Goal: Book appointment/travel/reservation

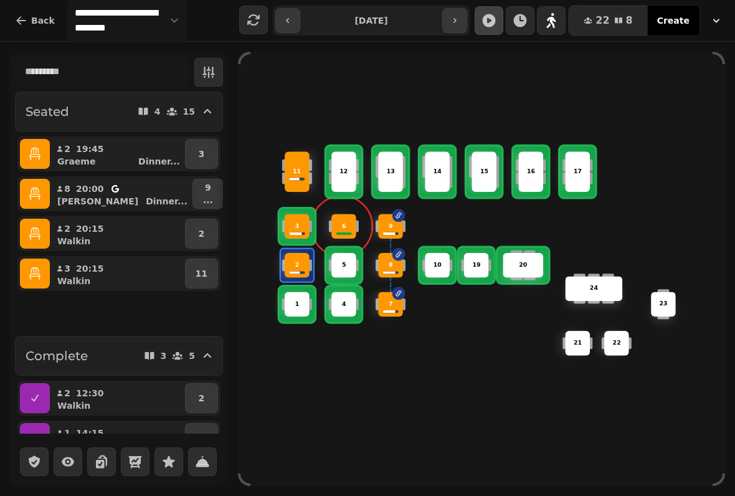
click at [38, 273] on icon "button" at bounding box center [35, 273] width 12 height 12
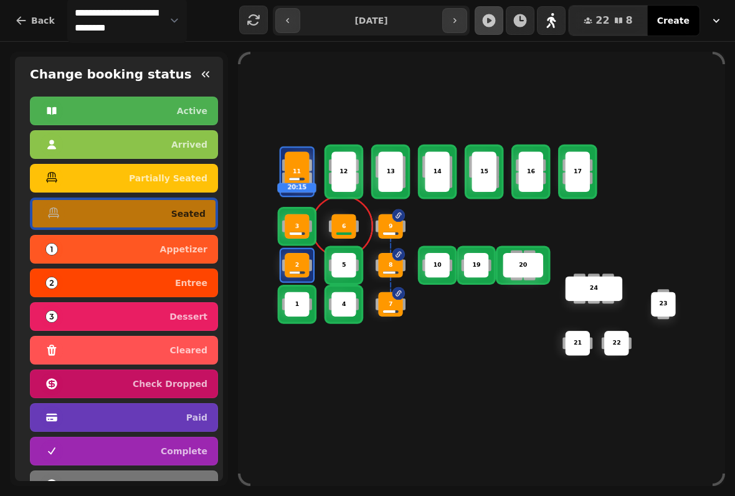
click at [295, 214] on div "3" at bounding box center [297, 226] width 25 height 25
click at [210, 64] on button "button" at bounding box center [205, 74] width 25 height 25
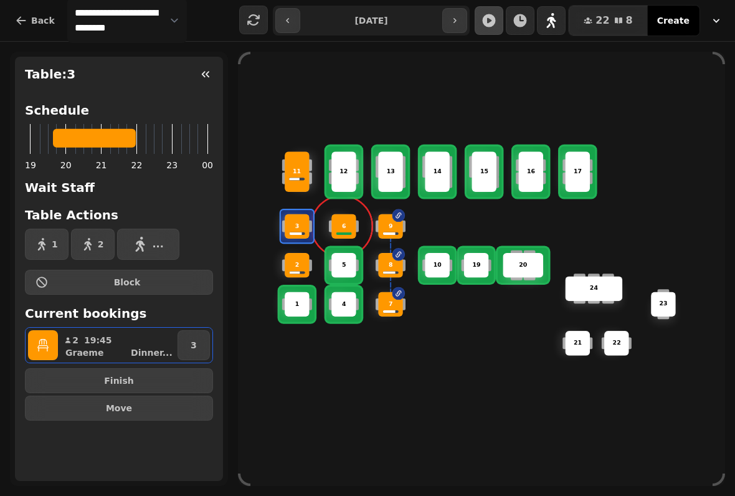
click at [276, 235] on div "3" at bounding box center [296, 226] width 43 height 43
click at [178, 370] on button "Finish" at bounding box center [119, 380] width 188 height 25
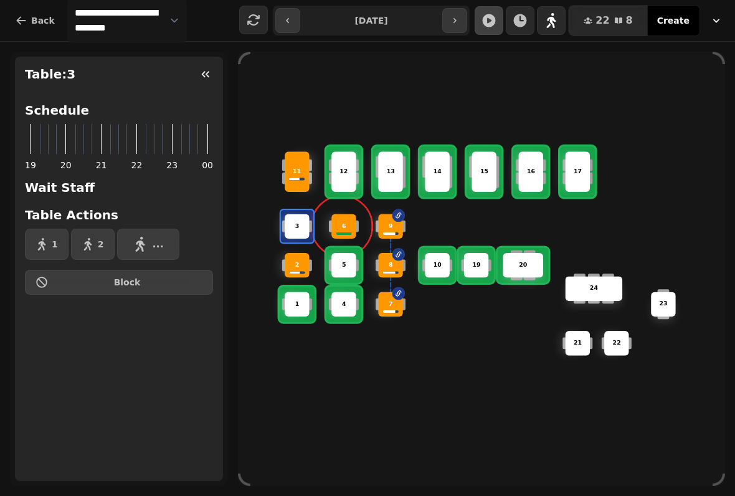
click at [303, 256] on div "2" at bounding box center [297, 265] width 25 height 25
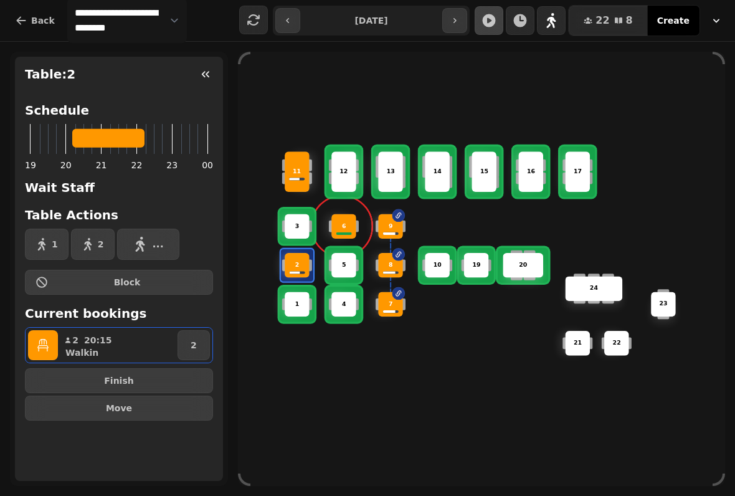
click at [171, 372] on button "Finish" at bounding box center [119, 380] width 188 height 25
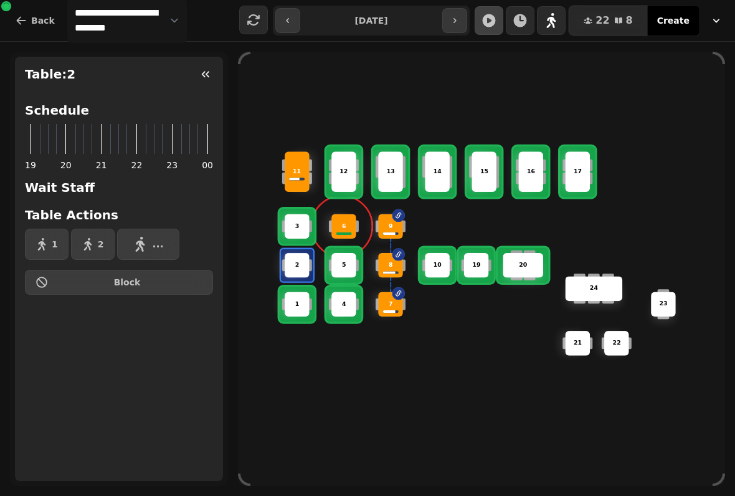
click at [341, 406] on div "6 14 4 8 5 20 24 19 17 9 15 1 21 3 16 22 10 11 2 7 23 13 12" at bounding box center [481, 269] width 487 height 390
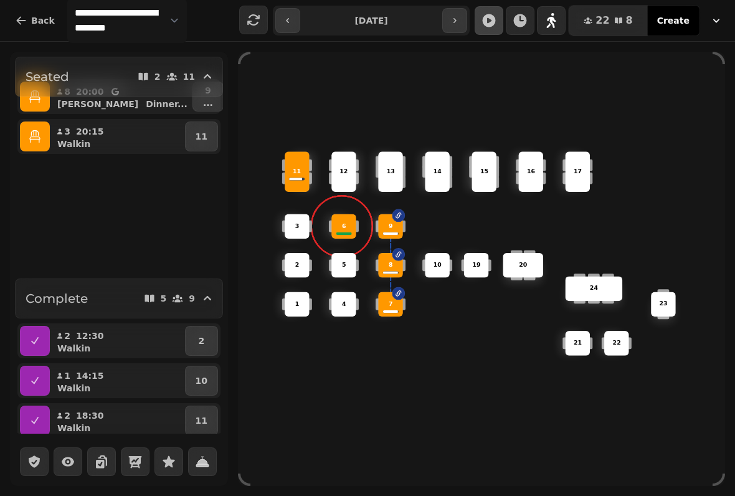
scroll to position [32, 0]
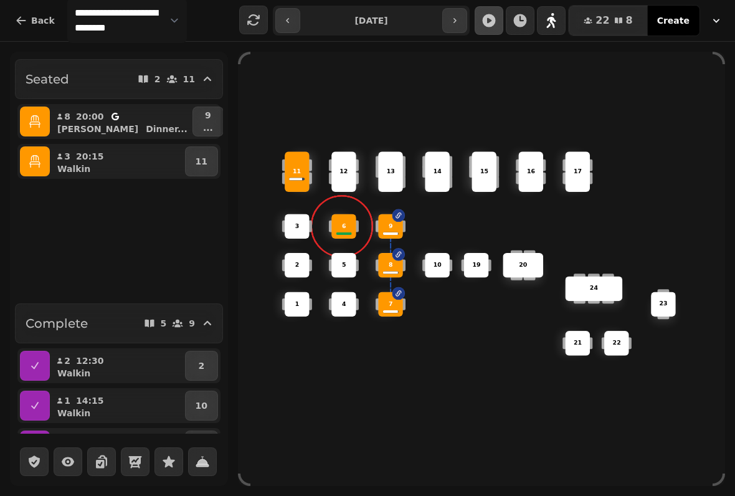
click at [65, 118] on p "8" at bounding box center [67, 116] width 7 height 12
select select "**********"
select select "*"
select select "****"
select select "******"
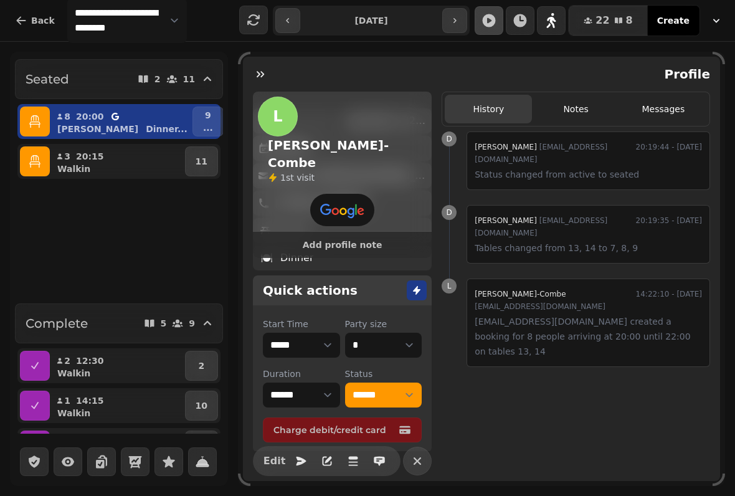
scroll to position [154, 0]
click at [271, 57] on div "Profile" at bounding box center [481, 74] width 477 height 35
click at [258, 72] on icon "button" at bounding box center [260, 74] width 12 height 12
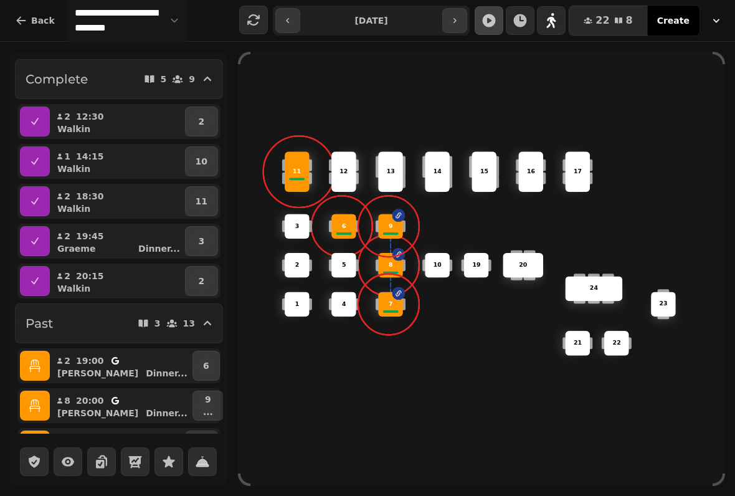
click at [284, 19] on icon "button" at bounding box center [288, 21] width 10 height 10
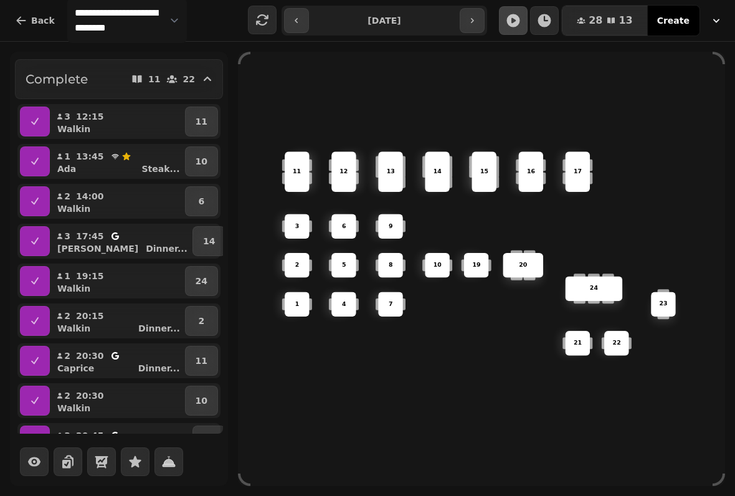
scroll to position [27, 0]
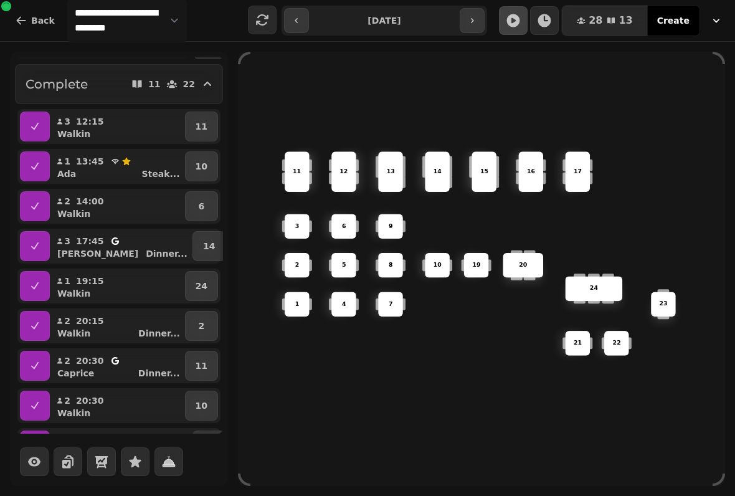
click at [301, 19] on button "button" at bounding box center [296, 20] width 25 height 25
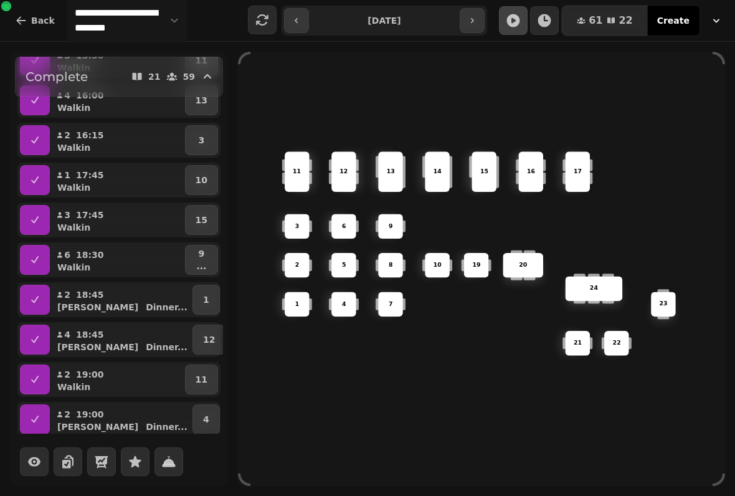
scroll to position [353, 0]
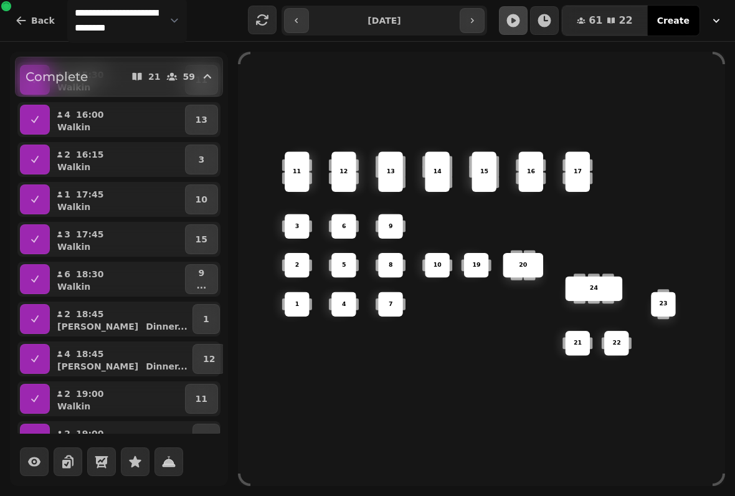
click at [370, 478] on div "6 14 4 8 5 20 24 19 17 9 15 1 21 3 16 22 10 11 2 7 23 13 12" at bounding box center [481, 269] width 487 height 434
click at [295, 18] on icon "button" at bounding box center [296, 21] width 10 height 10
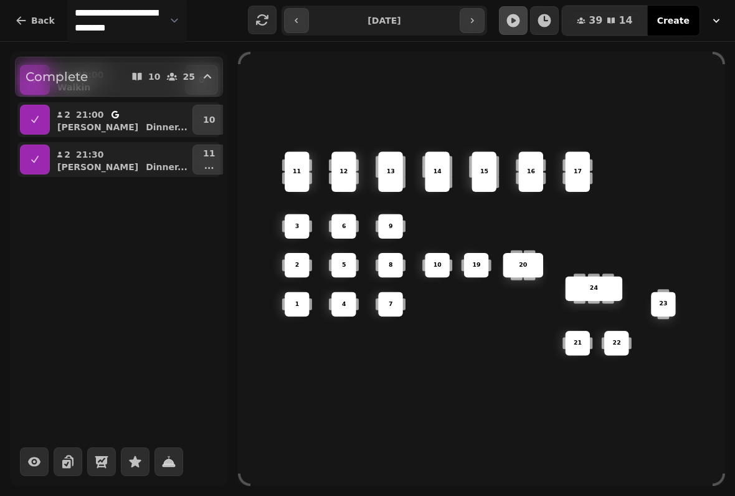
click at [464, 16] on button "button" at bounding box center [472, 20] width 25 height 25
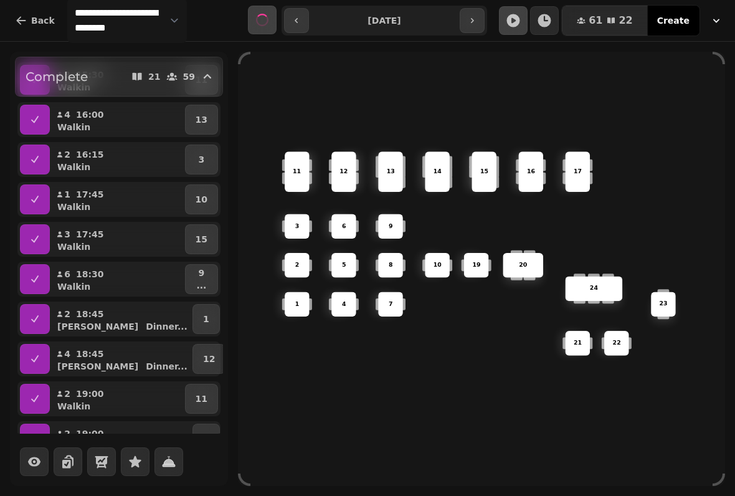
click at [472, 13] on button "button" at bounding box center [472, 20] width 25 height 25
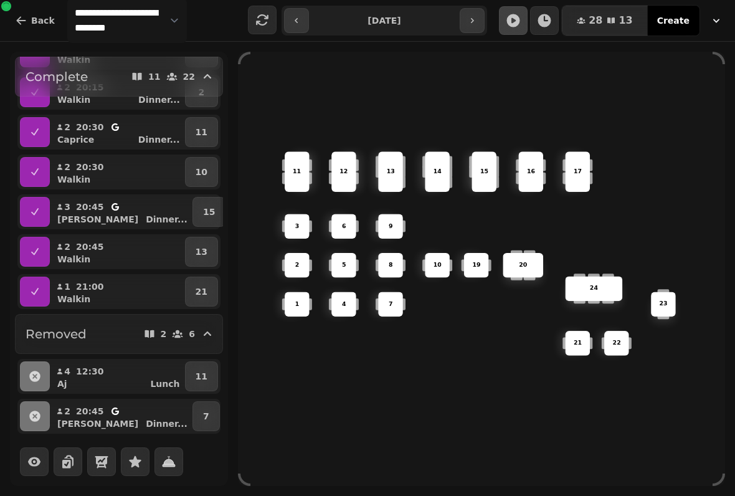
click at [466, 8] on button "button" at bounding box center [472, 20] width 25 height 25
type input "**********"
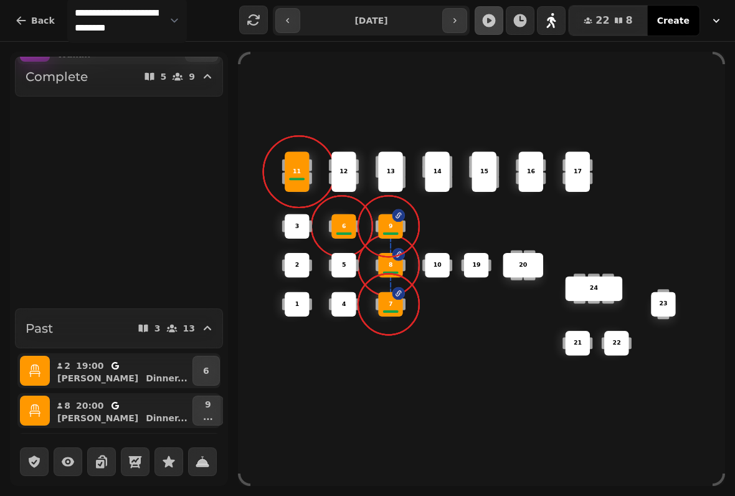
click at [37, 382] on button "button" at bounding box center [35, 371] width 30 height 30
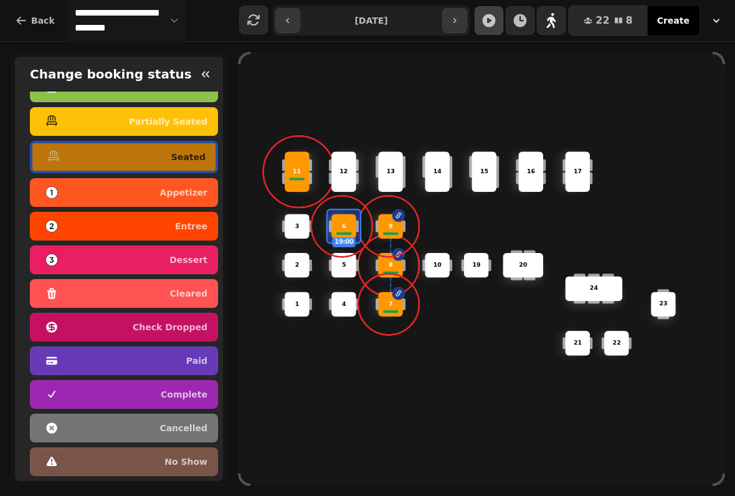
scroll to position [62, 0]
click at [199, 390] on p "complete" at bounding box center [184, 394] width 47 height 9
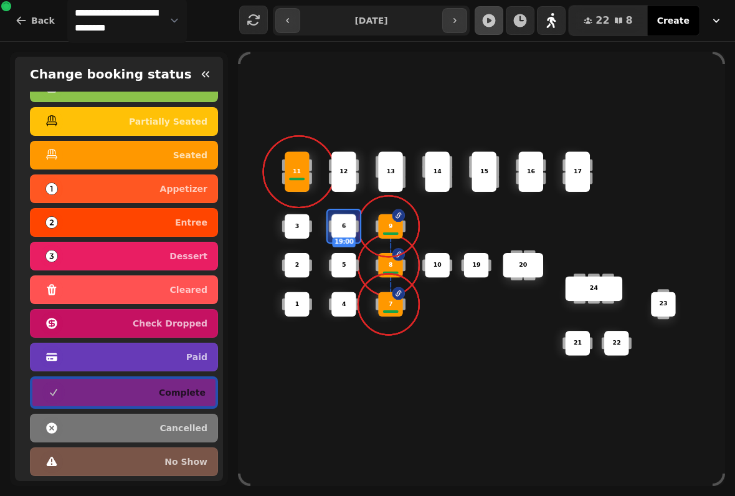
click at [382, 216] on span at bounding box center [388, 226] width 21 height 21
click at [390, 222] on p "9" at bounding box center [391, 226] width 4 height 9
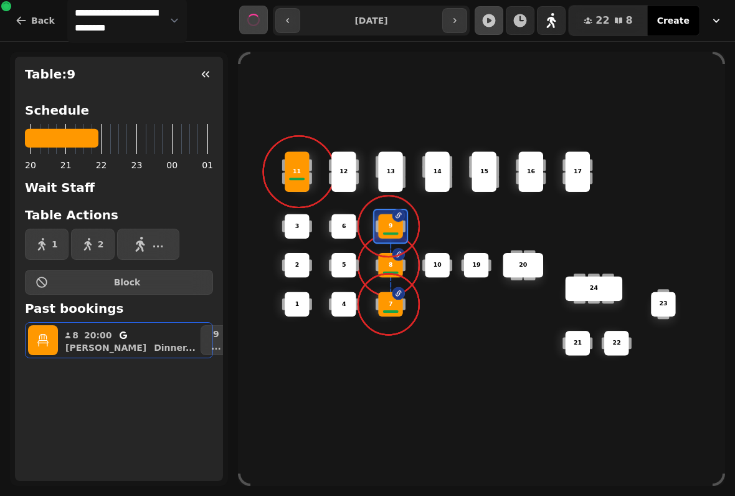
scroll to position [0, 0]
click at [196, 380] on div "Schedule 20 21 22 23 00 01 Wait Staff Table Actions 1 2 ... Block Past bookings…" at bounding box center [119, 237] width 208 height 291
click at [294, 153] on div "11" at bounding box center [297, 172] width 25 height 40
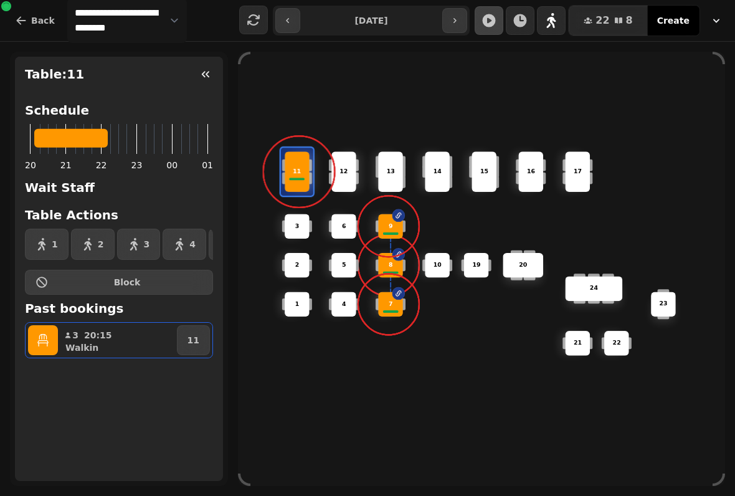
click at [285, 176] on div "11" at bounding box center [297, 172] width 25 height 40
click at [209, 73] on icon "button" at bounding box center [205, 74] width 12 height 12
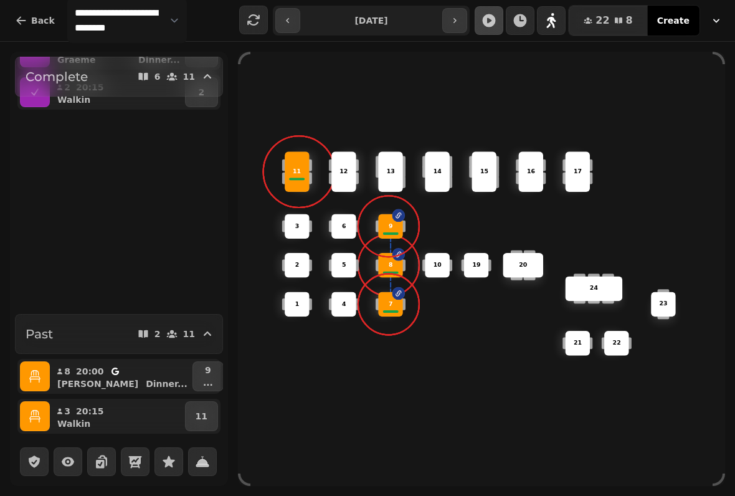
click at [313, 167] on div "11" at bounding box center [297, 171] width 39 height 9
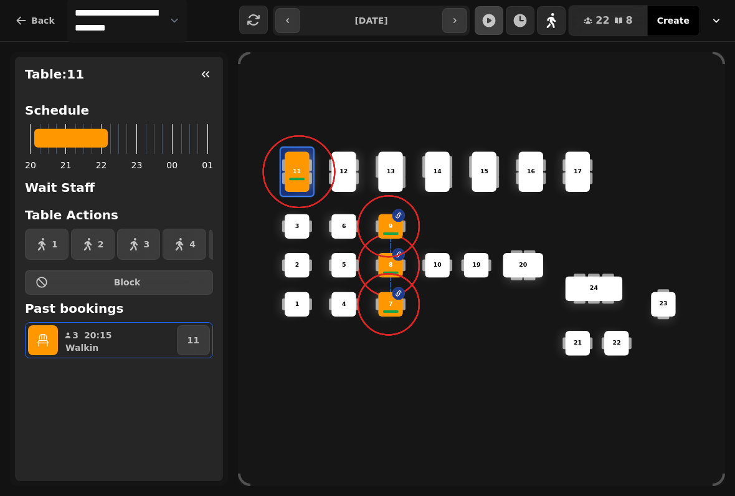
click at [198, 88] on div "Table: 11" at bounding box center [119, 74] width 208 height 35
click at [217, 68] on button "button" at bounding box center [205, 74] width 25 height 25
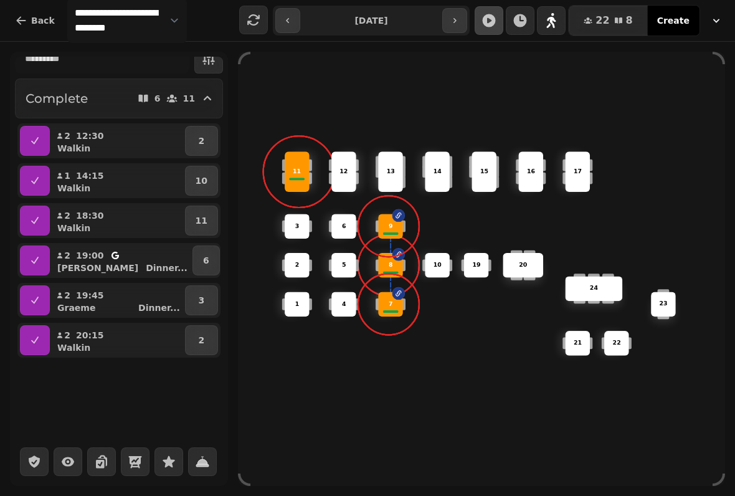
scroll to position [20, 0]
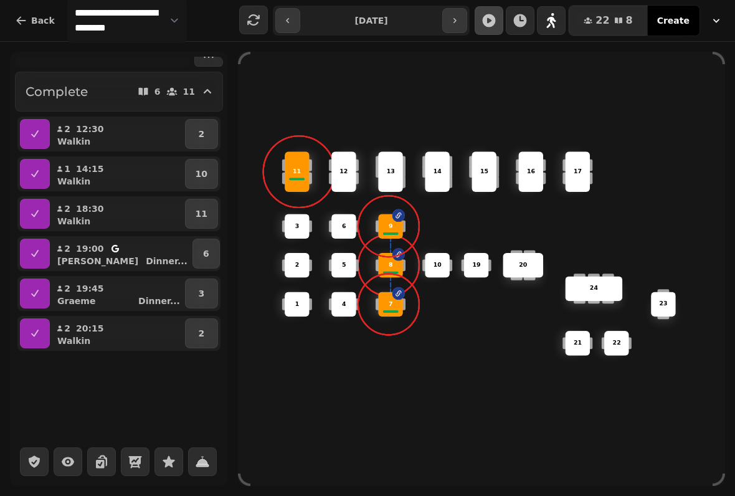
click at [199, 92] on div "6 11" at bounding box center [176, 91] width 78 height 17
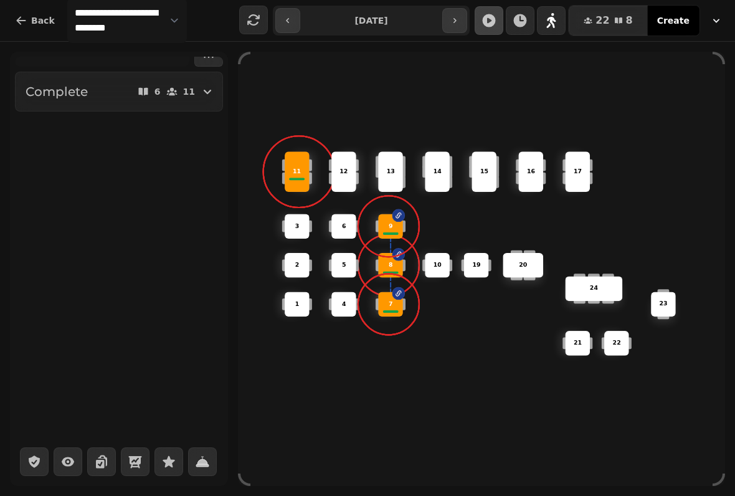
click at [200, 97] on icon "button" at bounding box center [207, 91] width 15 height 15
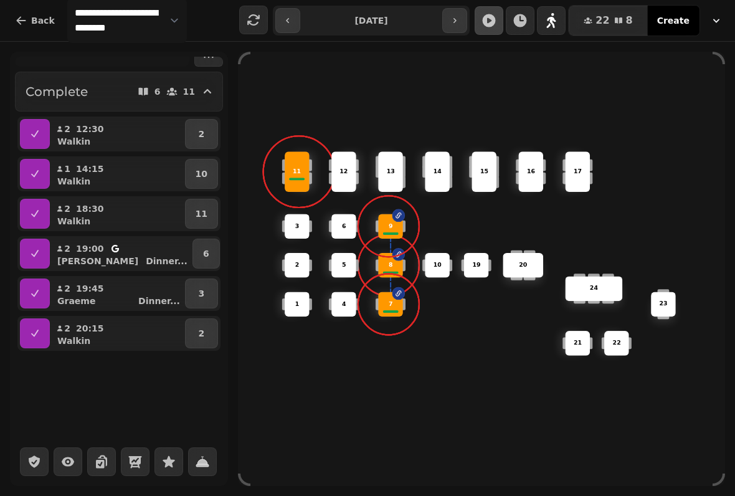
click at [285, 171] on div "11" at bounding box center [297, 171] width 39 height 9
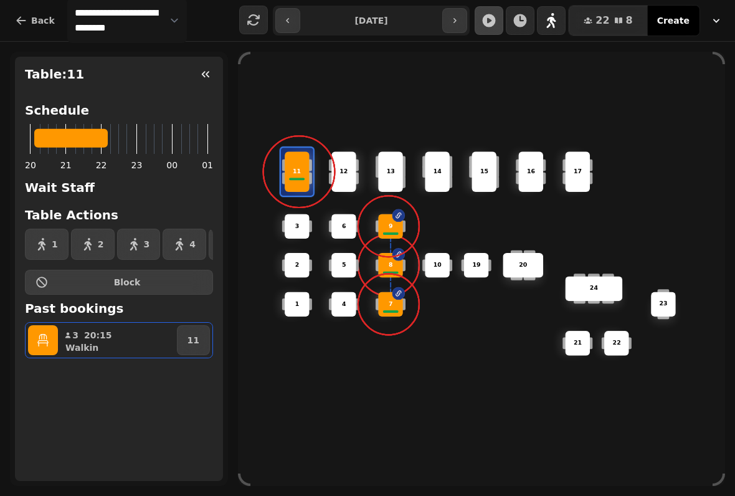
click at [46, 334] on icon "button" at bounding box center [42, 340] width 11 height 12
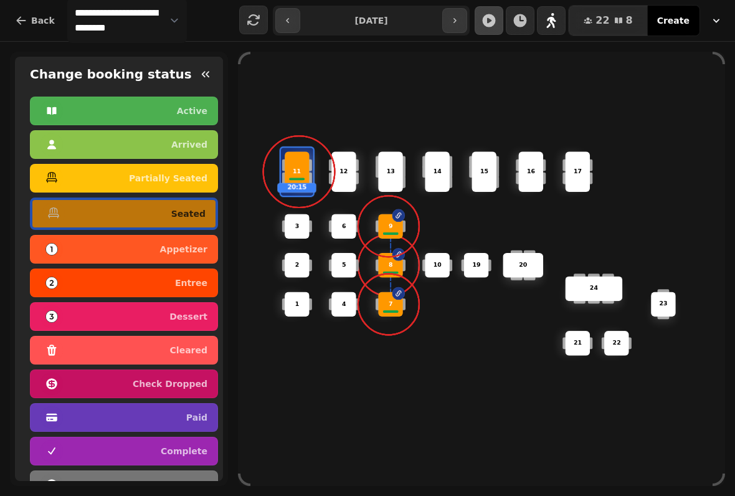
click at [194, 450] on p "complete" at bounding box center [184, 450] width 47 height 9
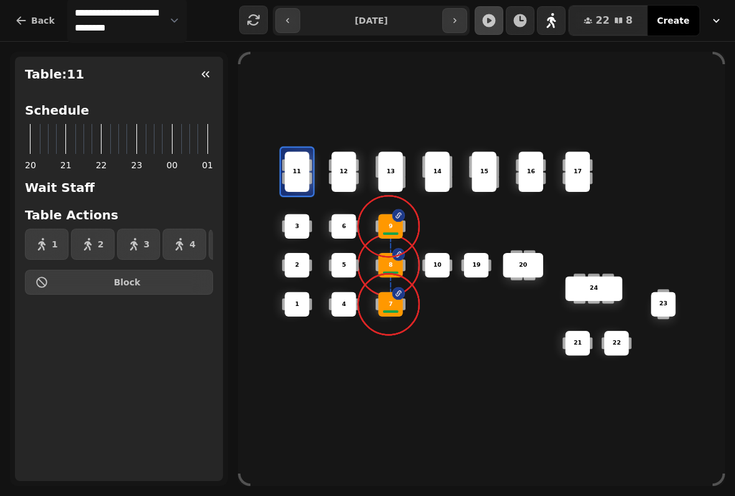
click at [392, 216] on span at bounding box center [388, 226] width 21 height 21
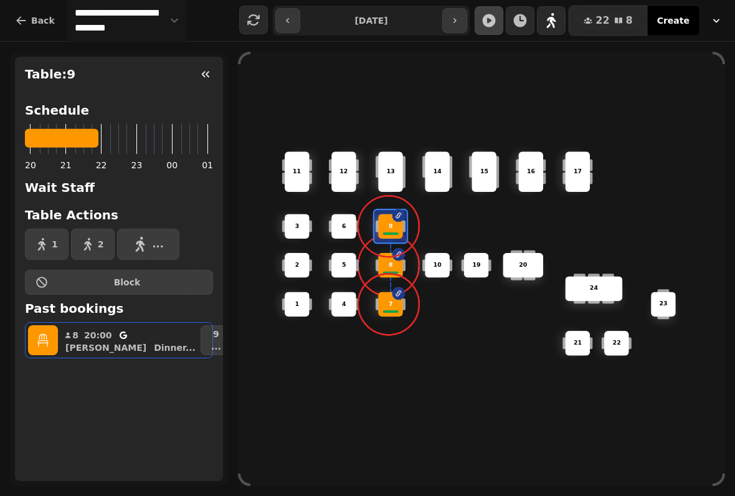
click at [394, 265] on div "8" at bounding box center [391, 265] width 24 height 9
click at [66, 345] on p "[PERSON_NAME]" at bounding box center [105, 347] width 81 height 12
select select "**********"
select select "*"
select select "****"
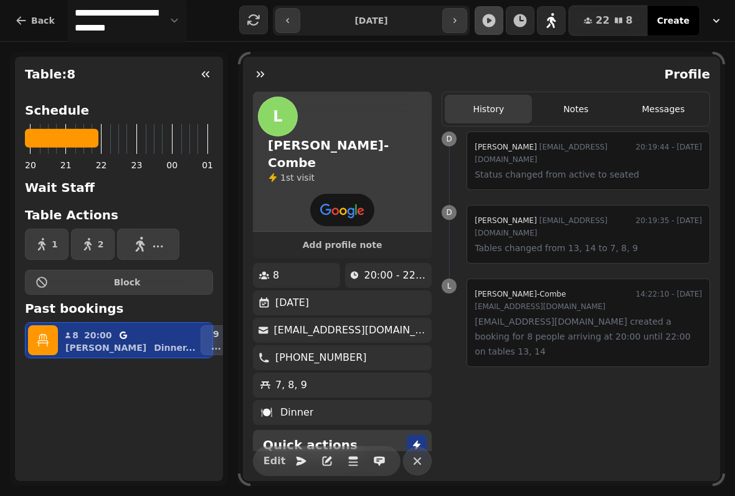
click at [40, 346] on button "button" at bounding box center [43, 340] width 30 height 30
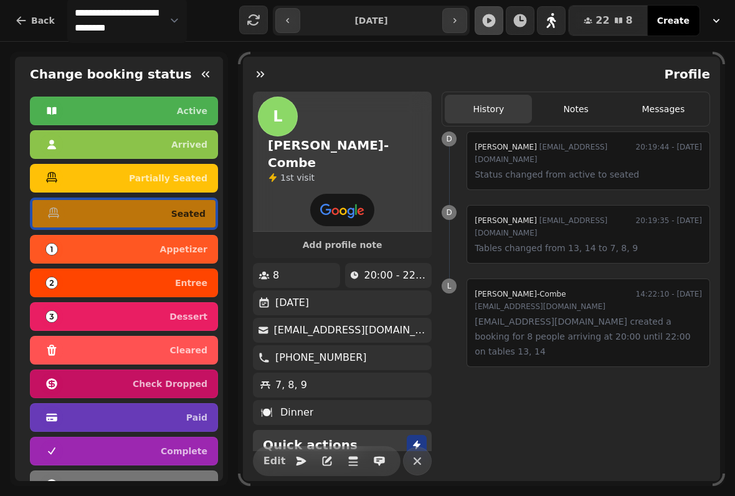
click at [197, 447] on p "complete" at bounding box center [184, 450] width 47 height 9
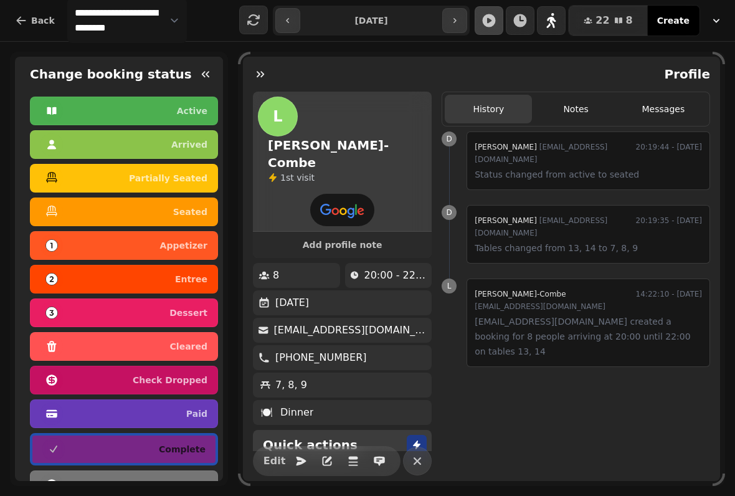
select select "********"
